Goal: Book appointment/travel/reservation

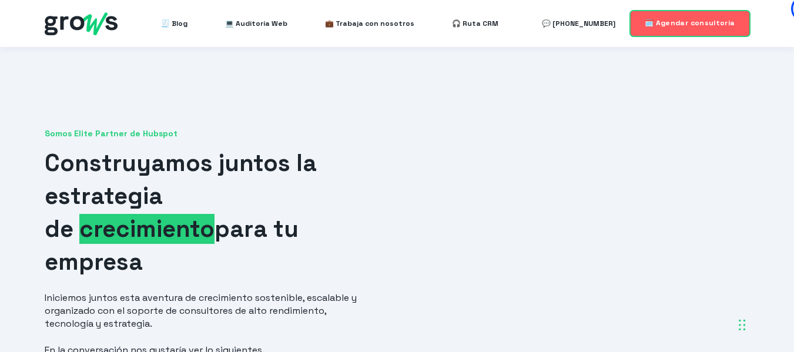
click at [672, 17] on link "🗓️ Agendar consultoría" at bounding box center [690, 23] width 120 height 25
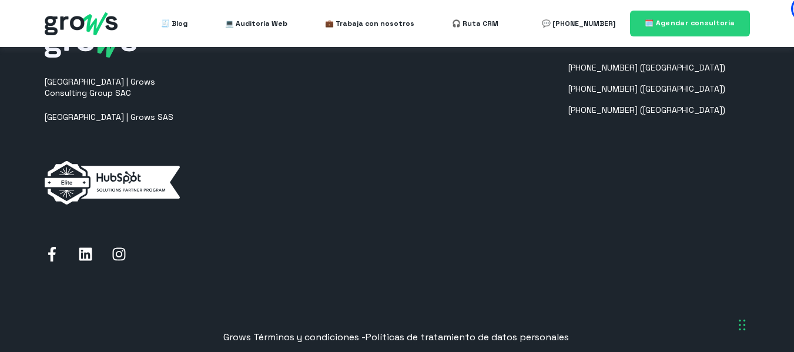
scroll to position [1072, 0]
